Goal: Navigation & Orientation: Go to known website

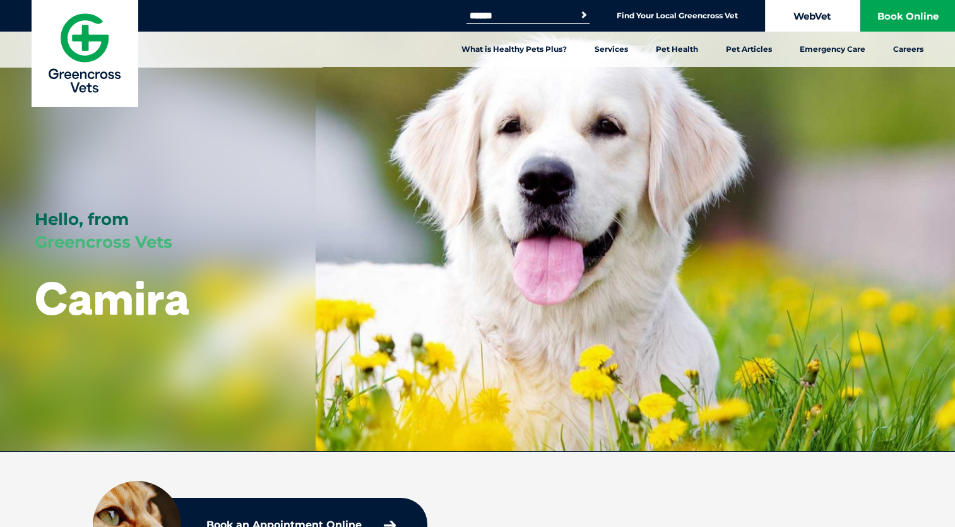
click at [820, 15] on link "WebVet" at bounding box center [812, 16] width 95 height 32
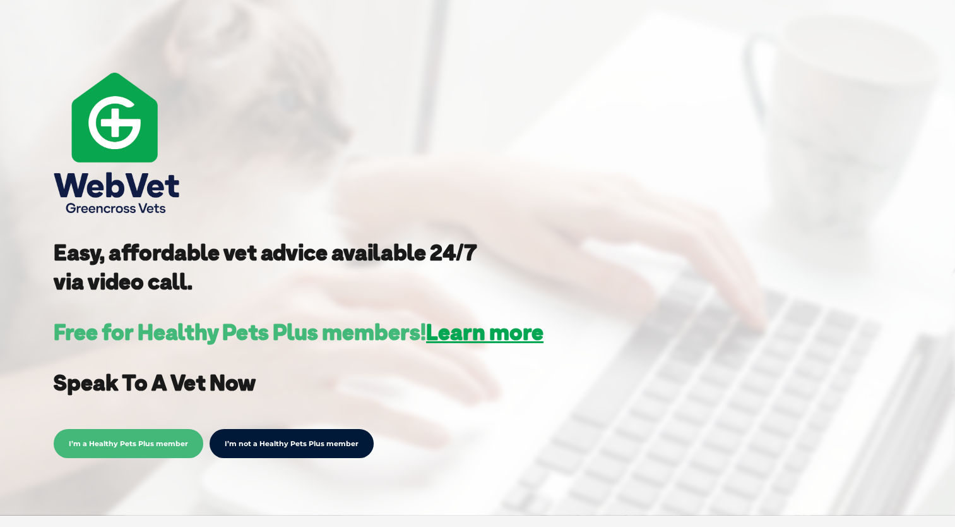
scroll to position [126, 0]
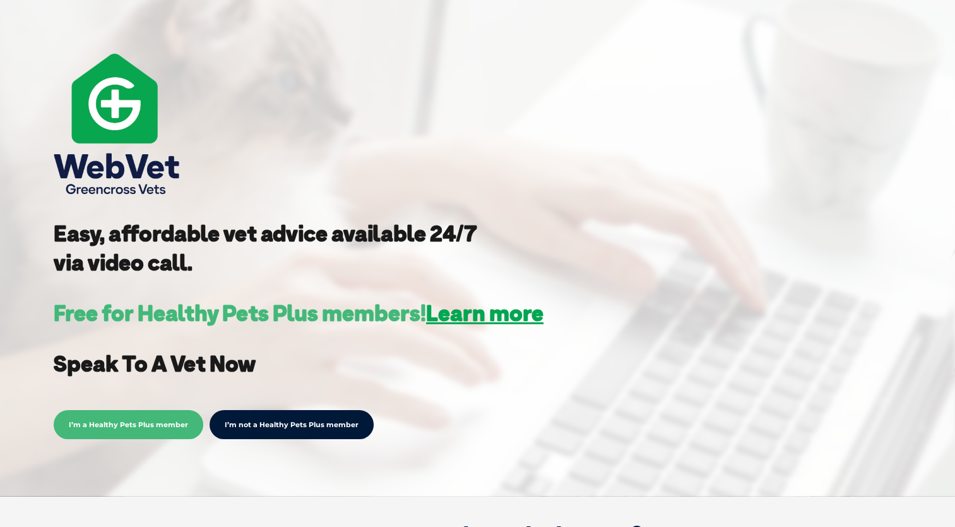
click at [123, 423] on span "I’m a Healthy Pets Plus member" at bounding box center [129, 424] width 150 height 29
